Goal: Information Seeking & Learning: Find specific fact

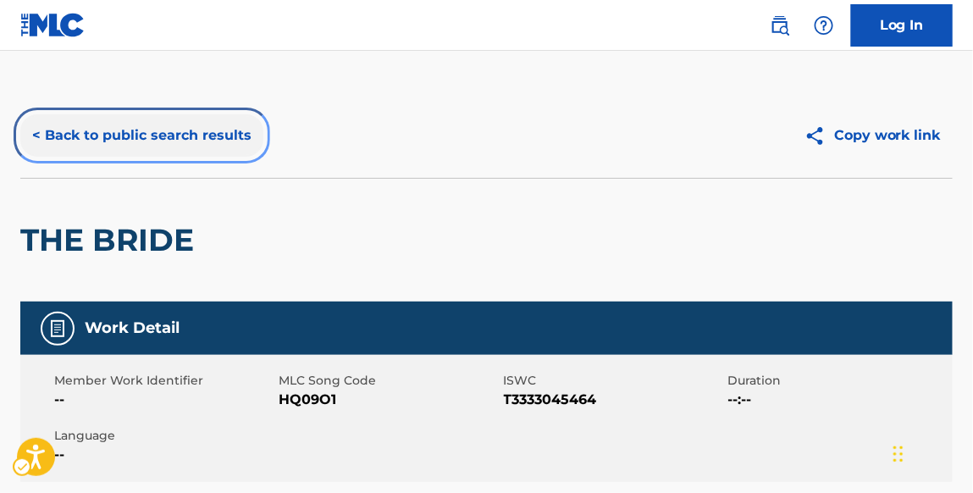
click at [239, 134] on button "< Back to public search results" at bounding box center [141, 135] width 243 height 42
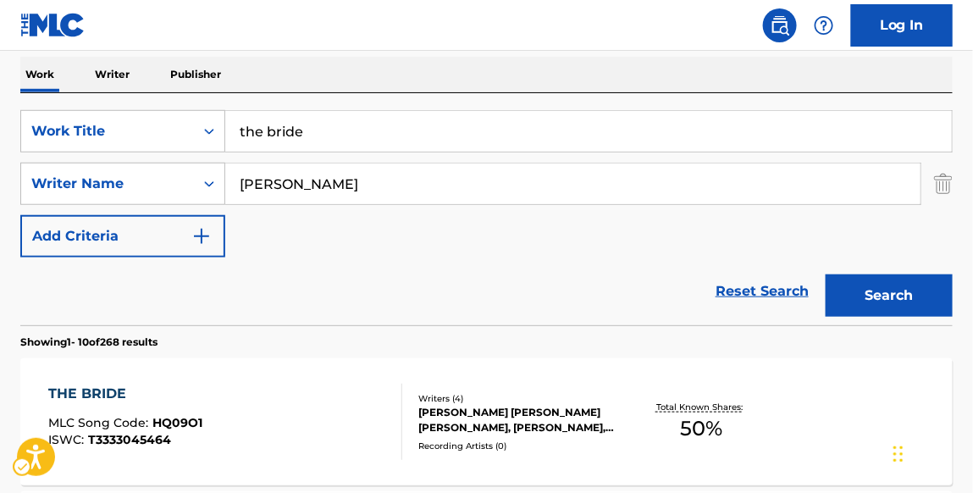
scroll to position [261, 0]
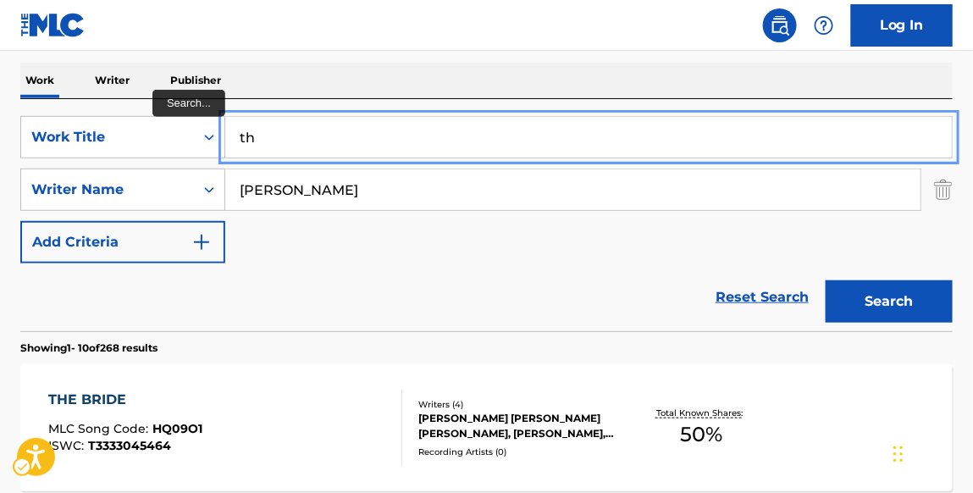
type input "t"
type input "[PERSON_NAME]'S THEME"
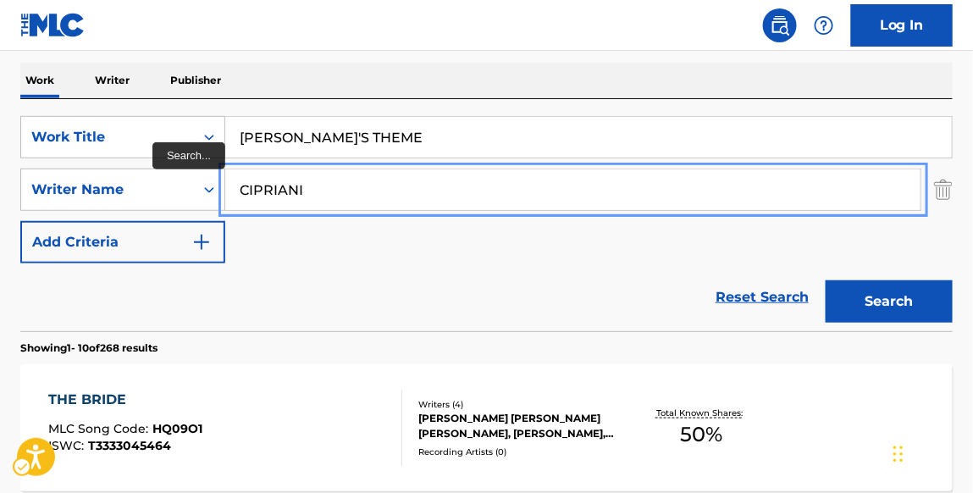
type input "CIPRIANI"
click at [826, 280] on button "Search" at bounding box center [889, 301] width 127 height 42
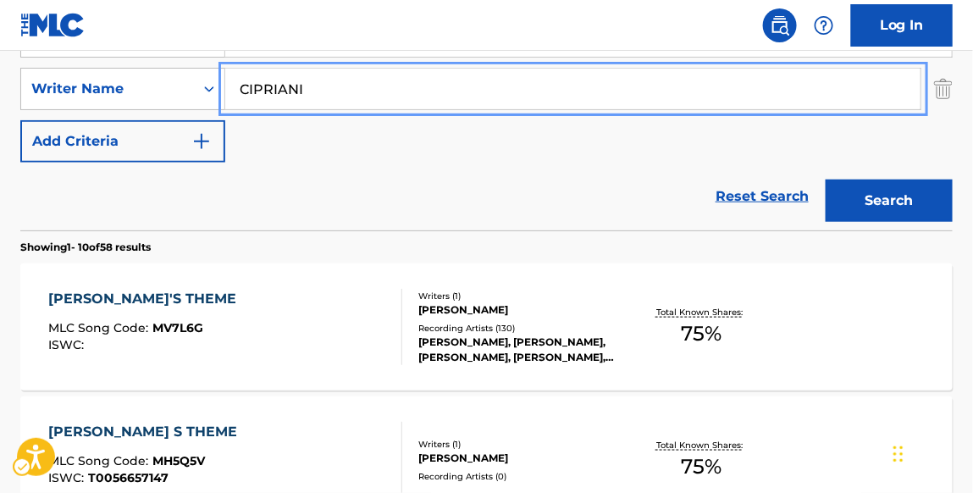
scroll to position [384, 0]
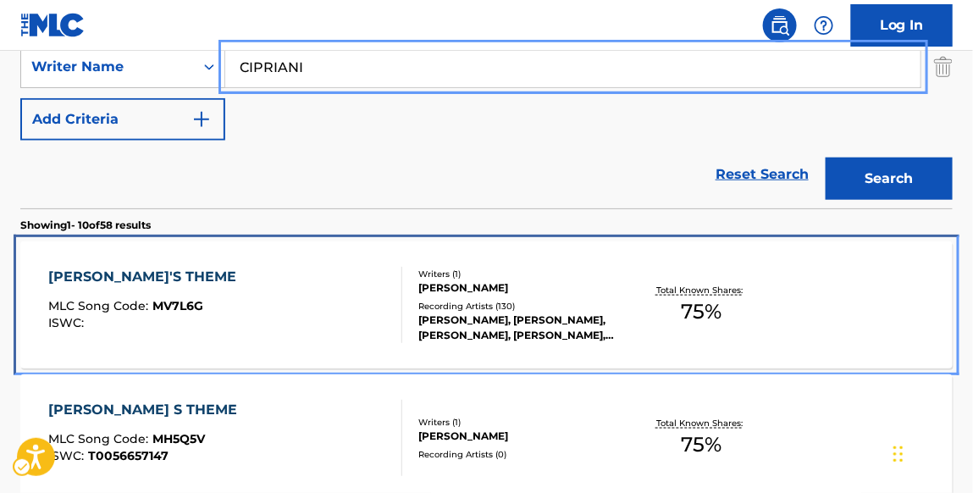
click at [148, 275] on div "[PERSON_NAME]'S THEME" at bounding box center [146, 277] width 197 height 20
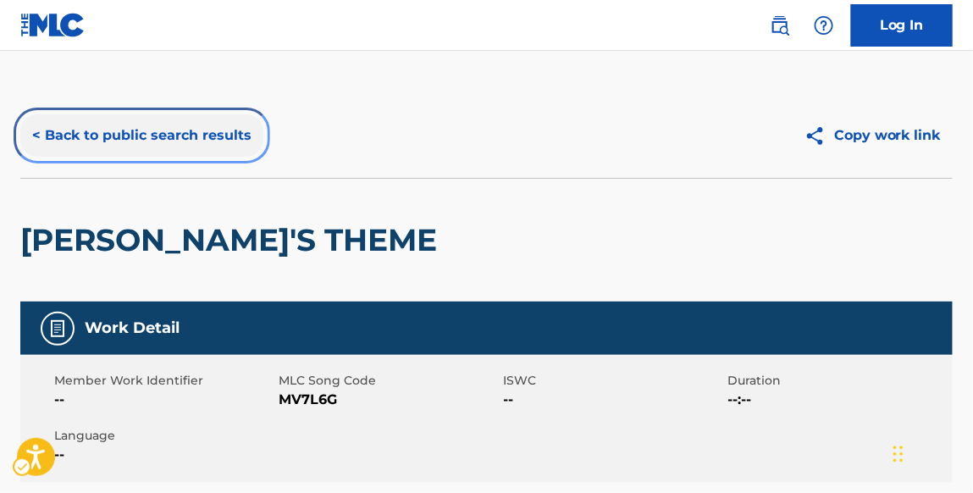
click at [241, 133] on button "< Back to public search results" at bounding box center [141, 135] width 243 height 42
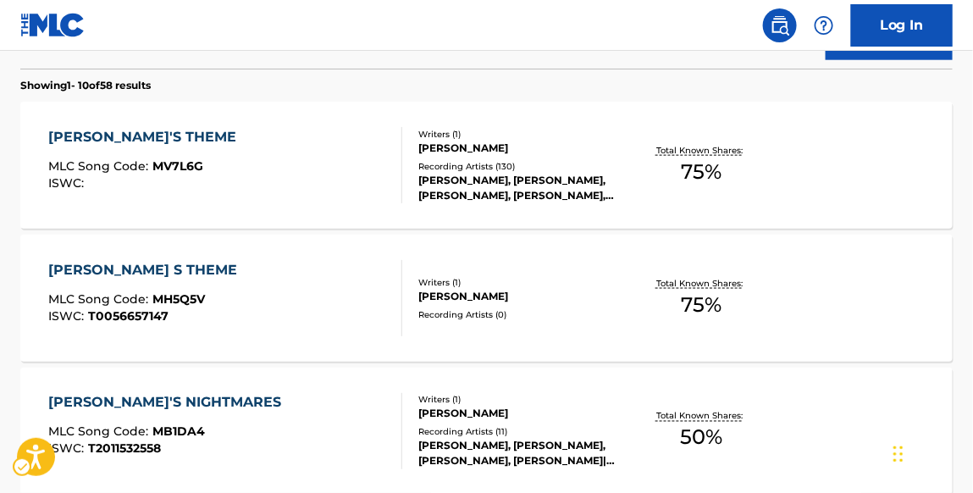
scroll to position [524, 0]
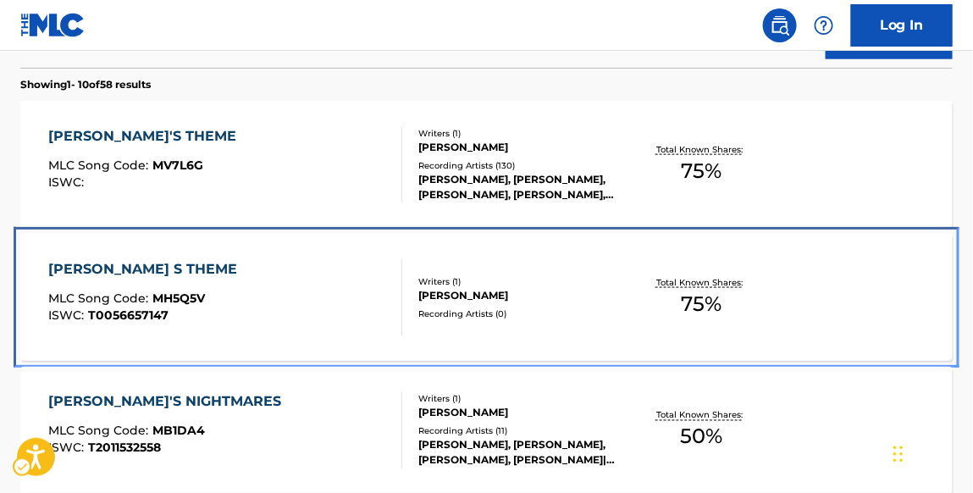
click at [137, 263] on div "[PERSON_NAME] S THEME" at bounding box center [146, 269] width 197 height 20
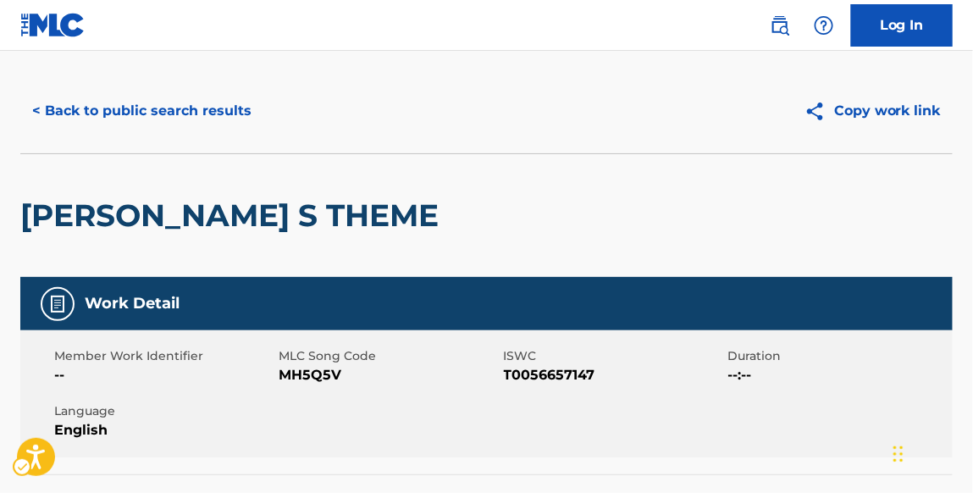
scroll to position [10, 0]
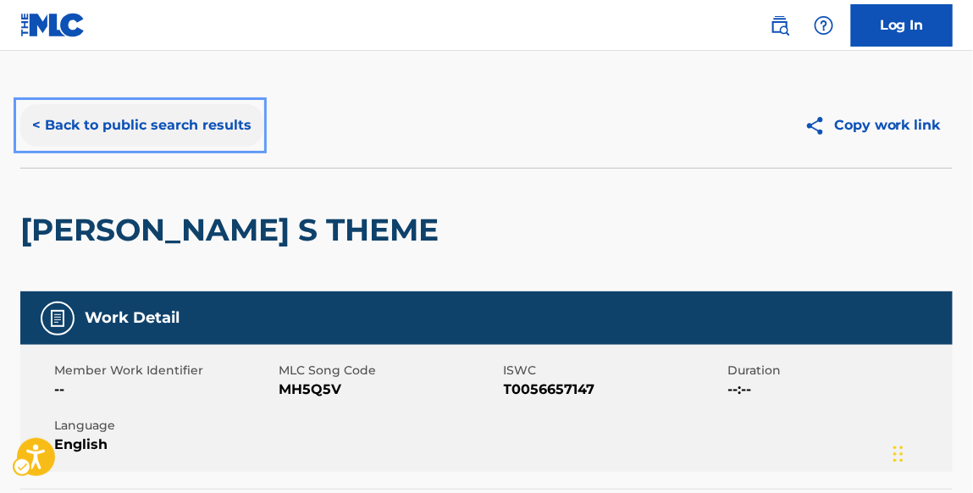
click at [237, 131] on button "< Back to public search results" at bounding box center [141, 125] width 243 height 42
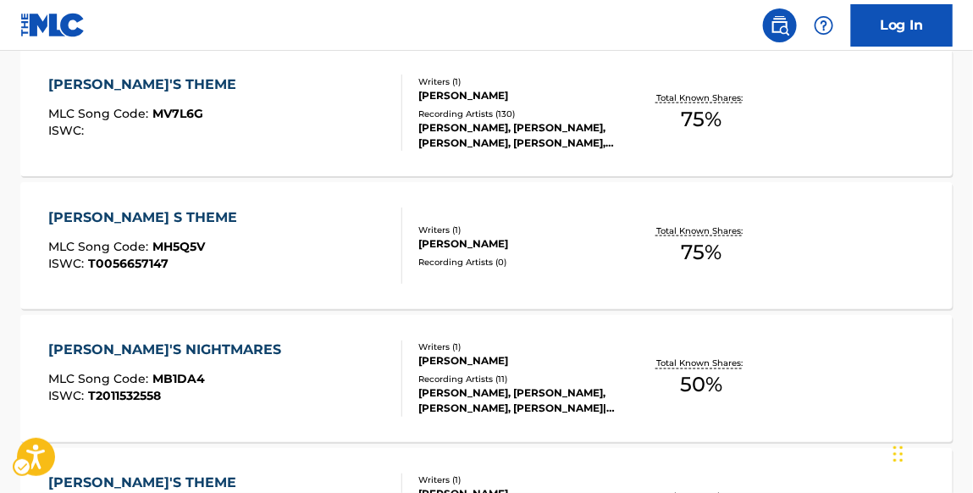
scroll to position [544, 0]
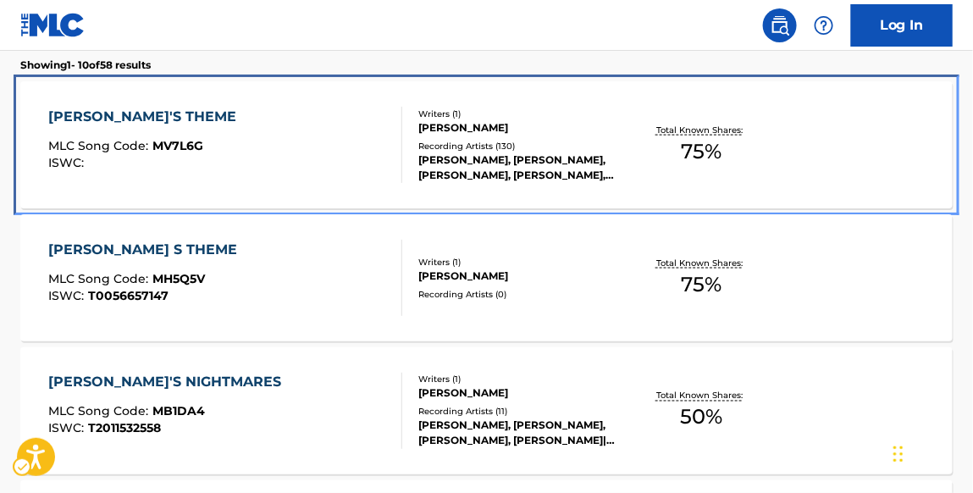
click at [158, 114] on div "[PERSON_NAME]'S THEME" at bounding box center [146, 117] width 197 height 20
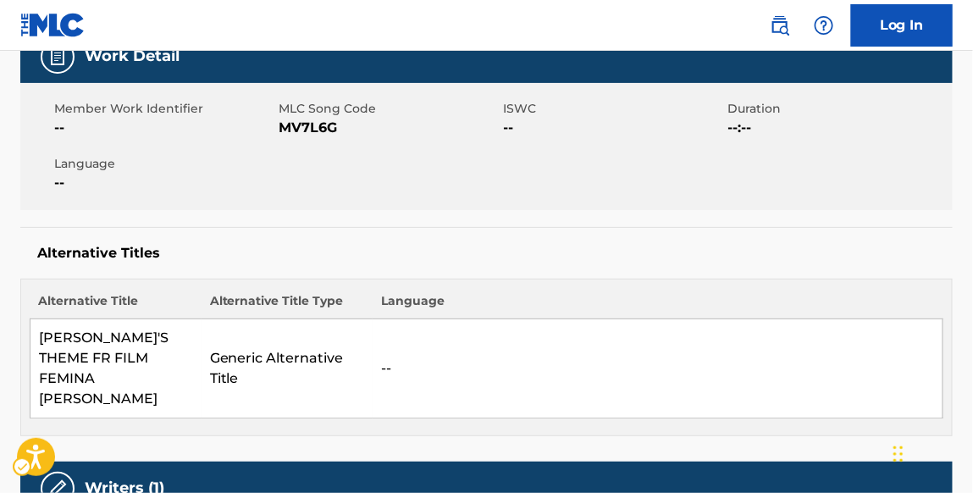
scroll to position [272, 0]
drag, startPoint x: 341, startPoint y: 127, endPoint x: 284, endPoint y: 131, distance: 57.8
click at [284, 131] on span "MLC Song Code - MV7L6G" at bounding box center [389, 128] width 220 height 20
copy span "MV7L6G"
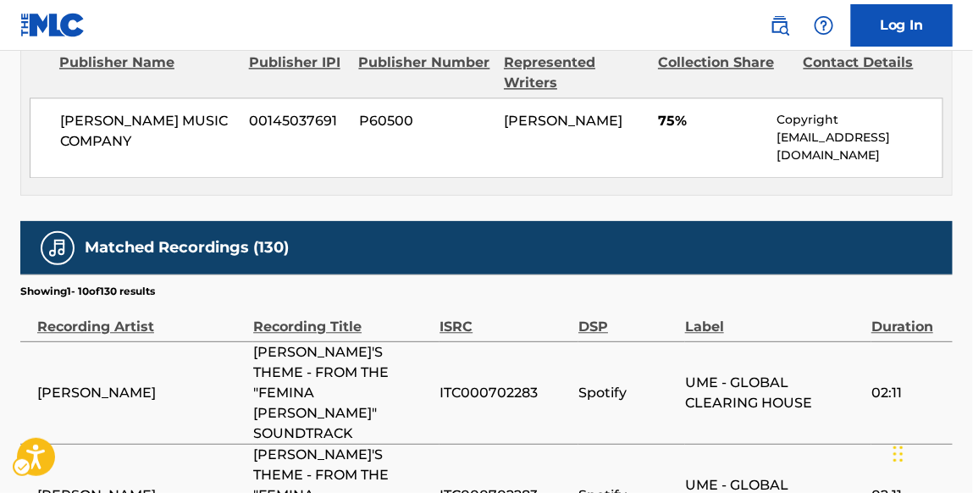
scroll to position [960, 0]
